Goal: Book appointment/travel/reservation

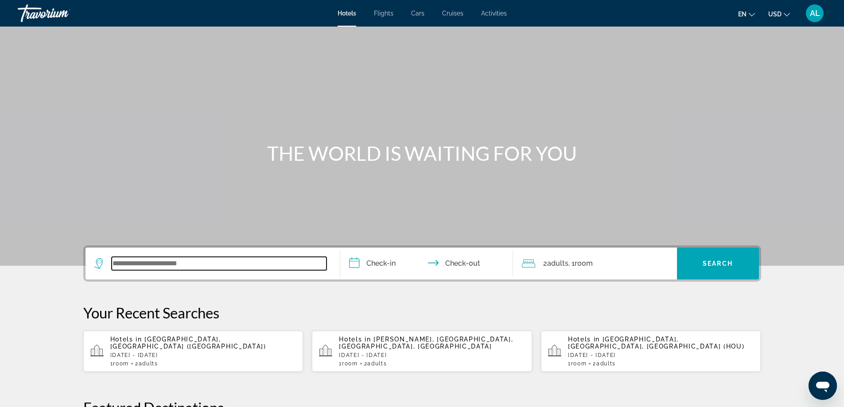
click at [174, 263] on input "Search widget" at bounding box center [219, 263] width 215 height 13
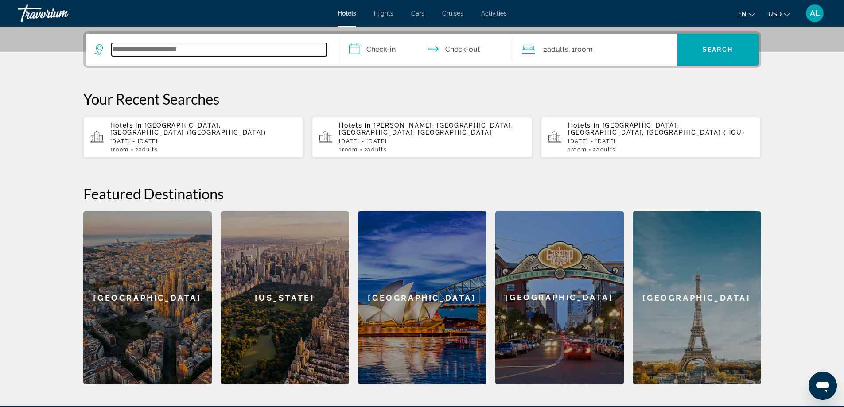
scroll to position [217, 0]
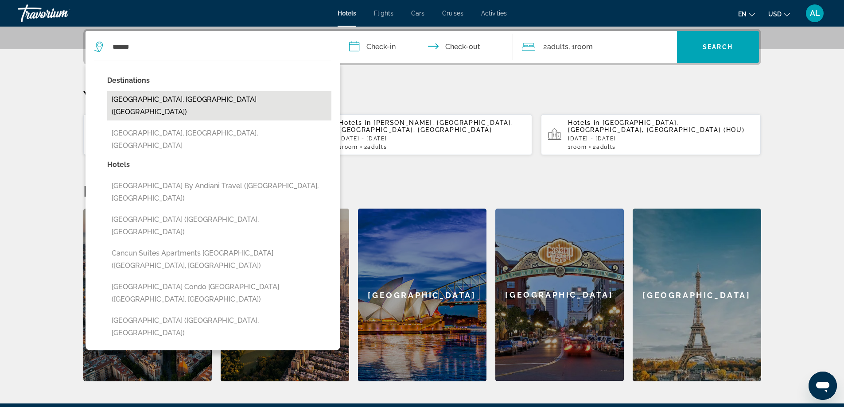
click at [143, 98] on button "[GEOGRAPHIC_DATA], [GEOGRAPHIC_DATA] ([GEOGRAPHIC_DATA])" at bounding box center [219, 105] width 224 height 29
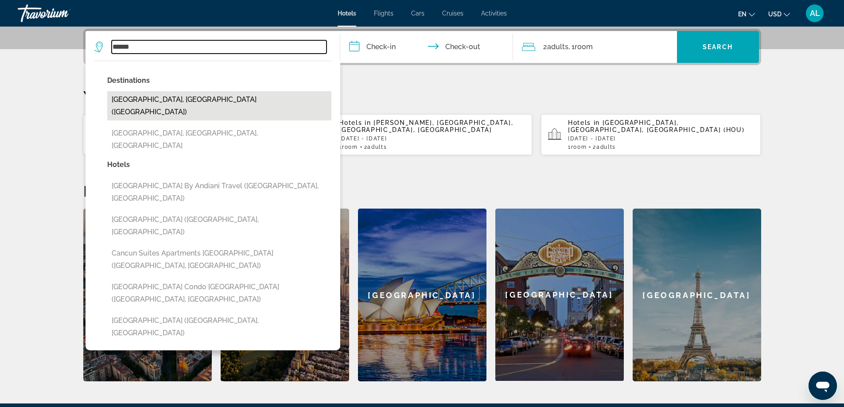
type input "**********"
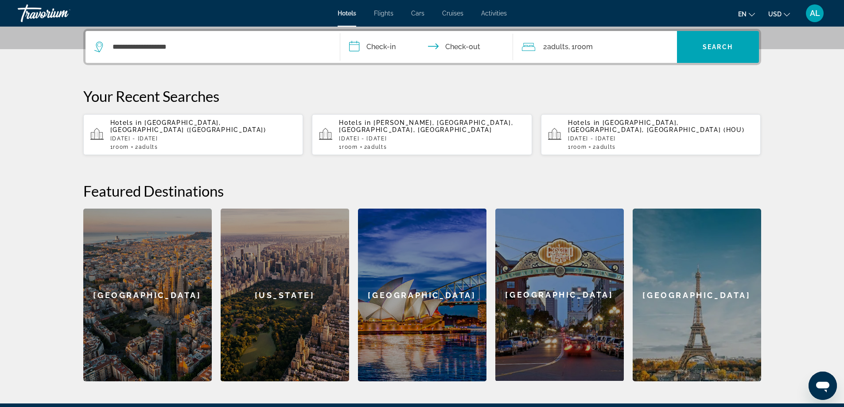
click at [382, 46] on input "**********" at bounding box center [428, 48] width 176 height 35
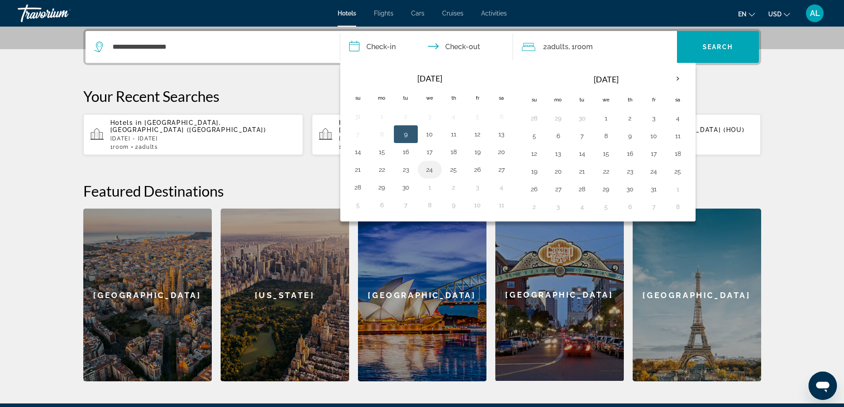
click at [428, 172] on button "24" at bounding box center [430, 170] width 14 height 12
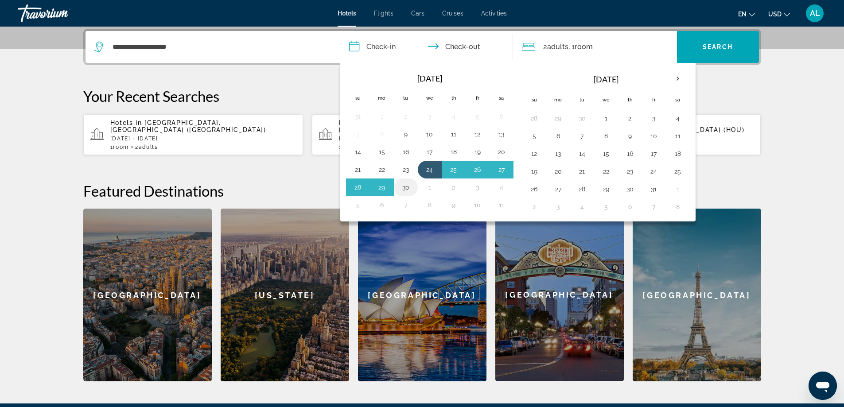
click at [403, 190] on button "30" at bounding box center [406, 187] width 14 height 12
type input "**********"
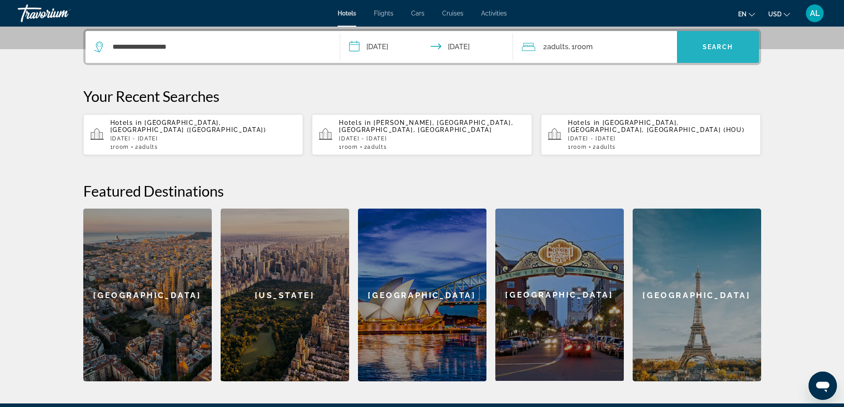
click at [700, 52] on span "Search widget" at bounding box center [718, 46] width 82 height 21
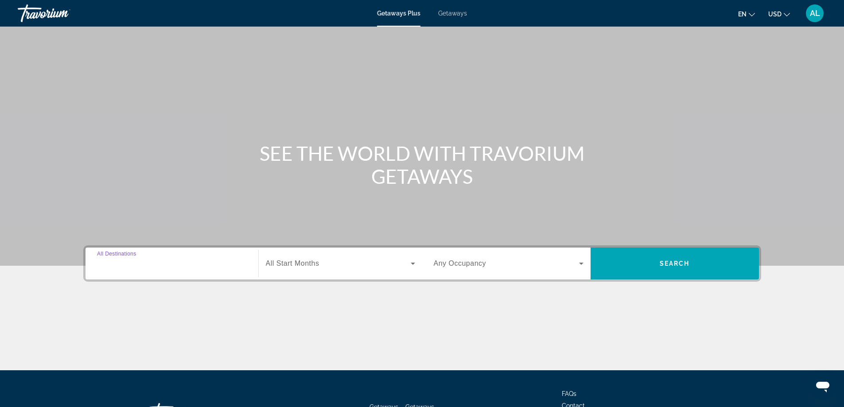
click at [167, 268] on input "Destination All Destinations" at bounding box center [172, 264] width 150 height 11
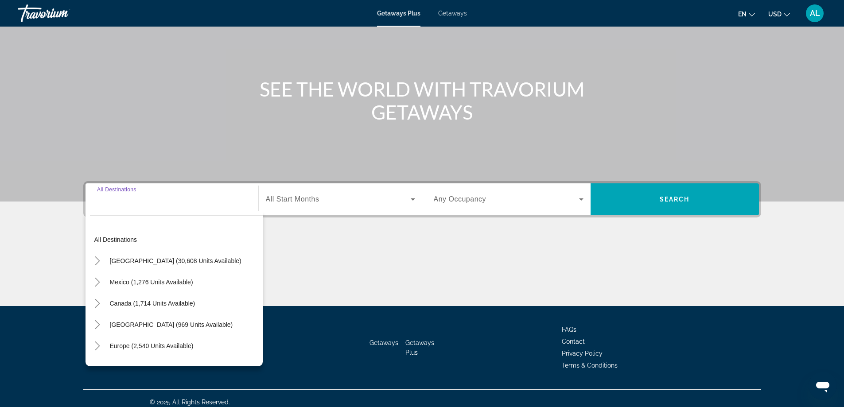
scroll to position [72, 0]
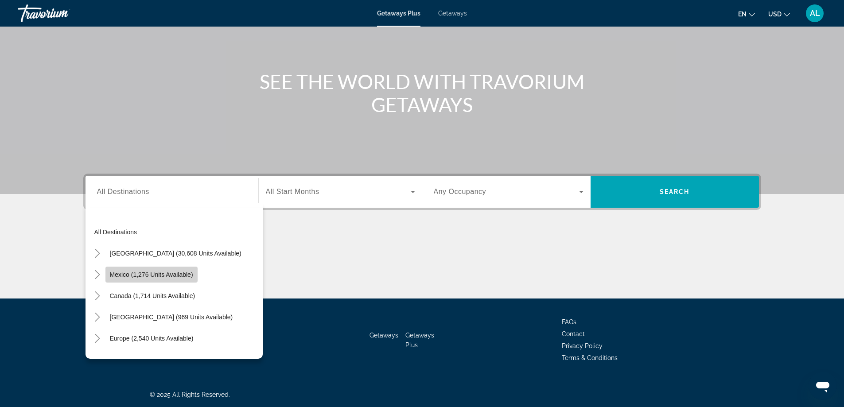
click at [139, 272] on span "Mexico (1,276 units available)" at bounding box center [151, 274] width 83 height 7
type input "**********"
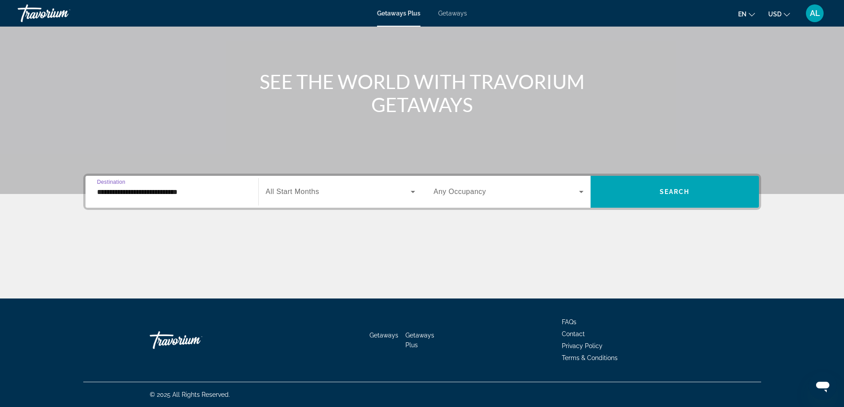
click at [306, 191] on span "All Start Months" at bounding box center [293, 192] width 54 height 8
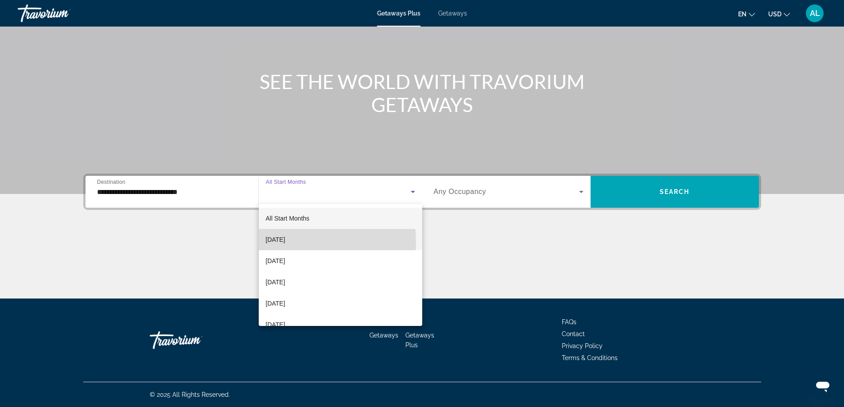
click at [285, 242] on span "[DATE]" at bounding box center [276, 239] width 20 height 11
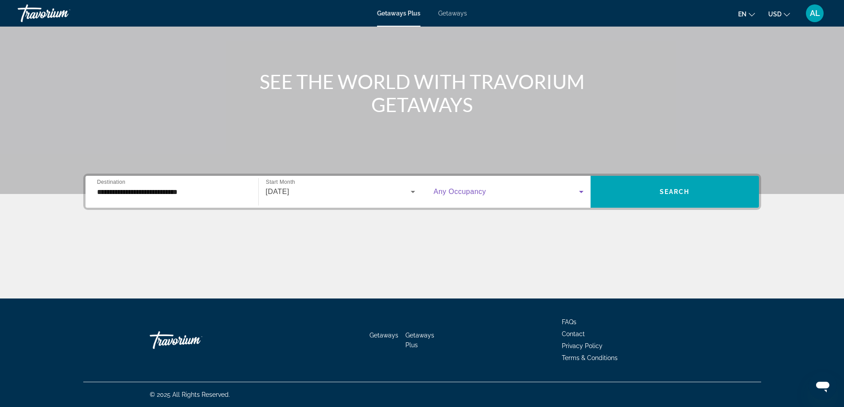
click at [545, 189] on span "Search widget" at bounding box center [506, 192] width 145 height 11
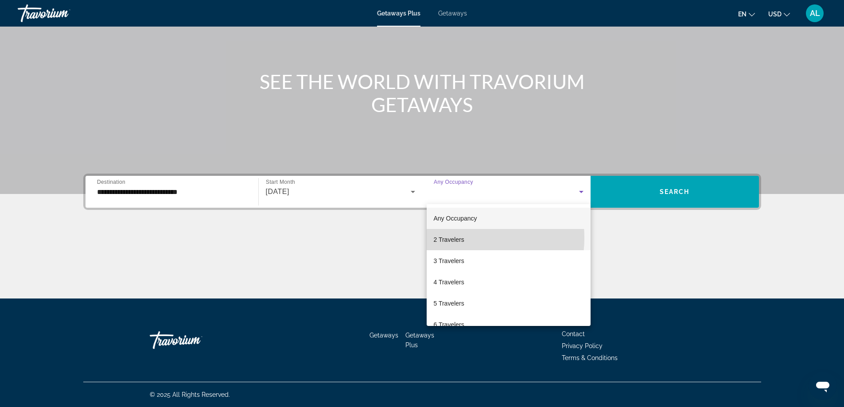
drag, startPoint x: 459, startPoint y: 238, endPoint x: 689, endPoint y: 228, distance: 230.3
click at [461, 237] on span "2 Travelers" at bounding box center [449, 239] width 31 height 11
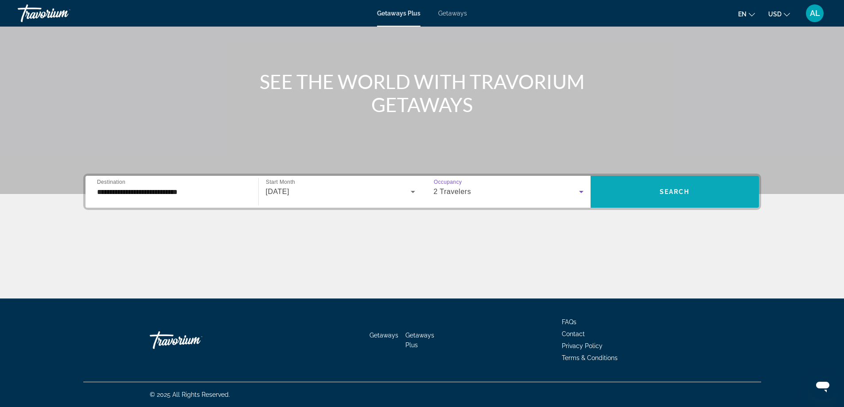
click at [675, 191] on span "Search" at bounding box center [675, 191] width 30 height 7
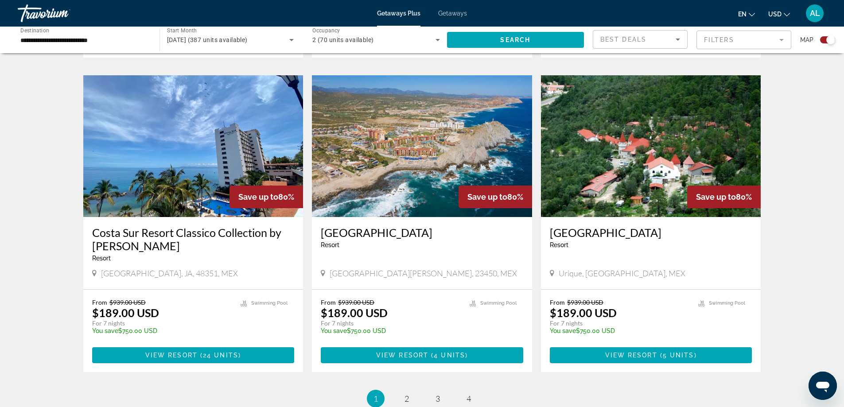
scroll to position [1285, 0]
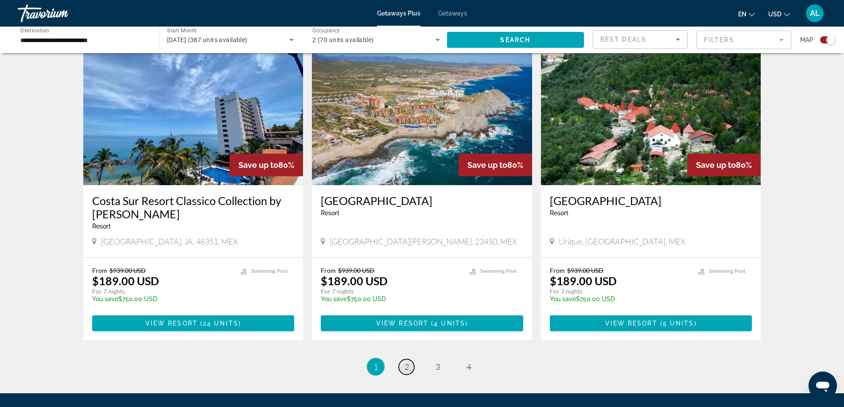
click at [406, 362] on span "2" at bounding box center [407, 367] width 4 height 10
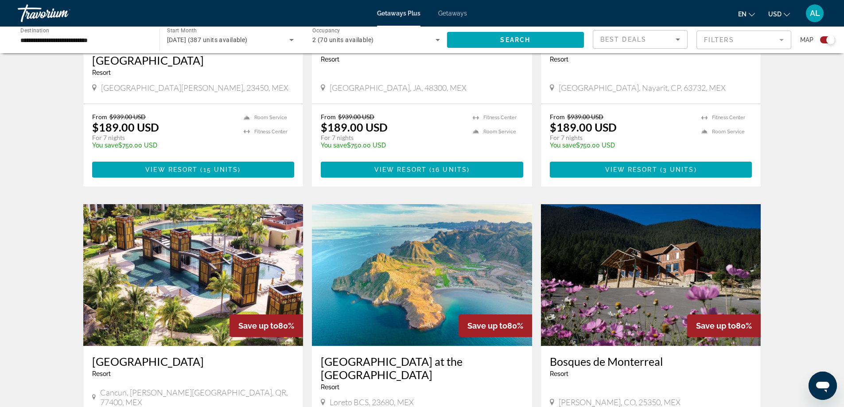
scroll to position [1108, 0]
